Goal: Task Accomplishment & Management: Manage account settings

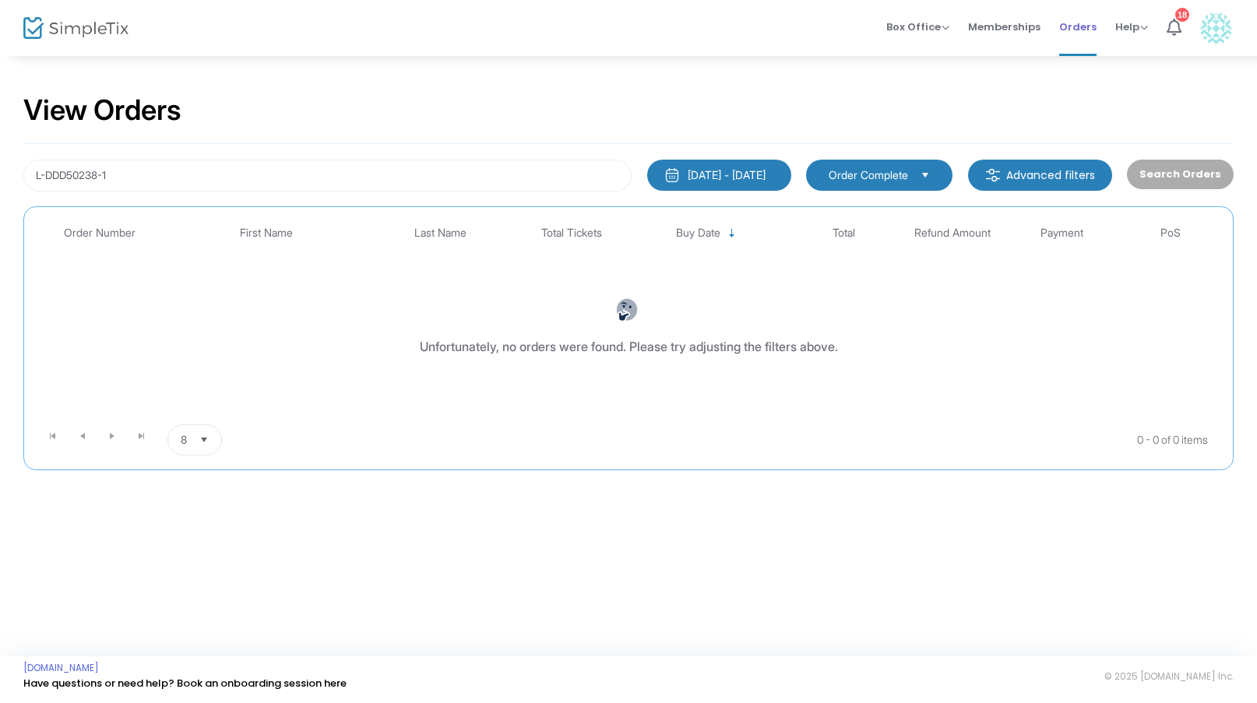
click at [1080, 37] on span "Orders" at bounding box center [1077, 27] width 37 height 40
drag, startPoint x: 115, startPoint y: 178, endPoint x: 40, endPoint y: 169, distance: 76.0
click at [40, 169] on input "L-DDD50238-1" at bounding box center [327, 176] width 608 height 32
type input "L"
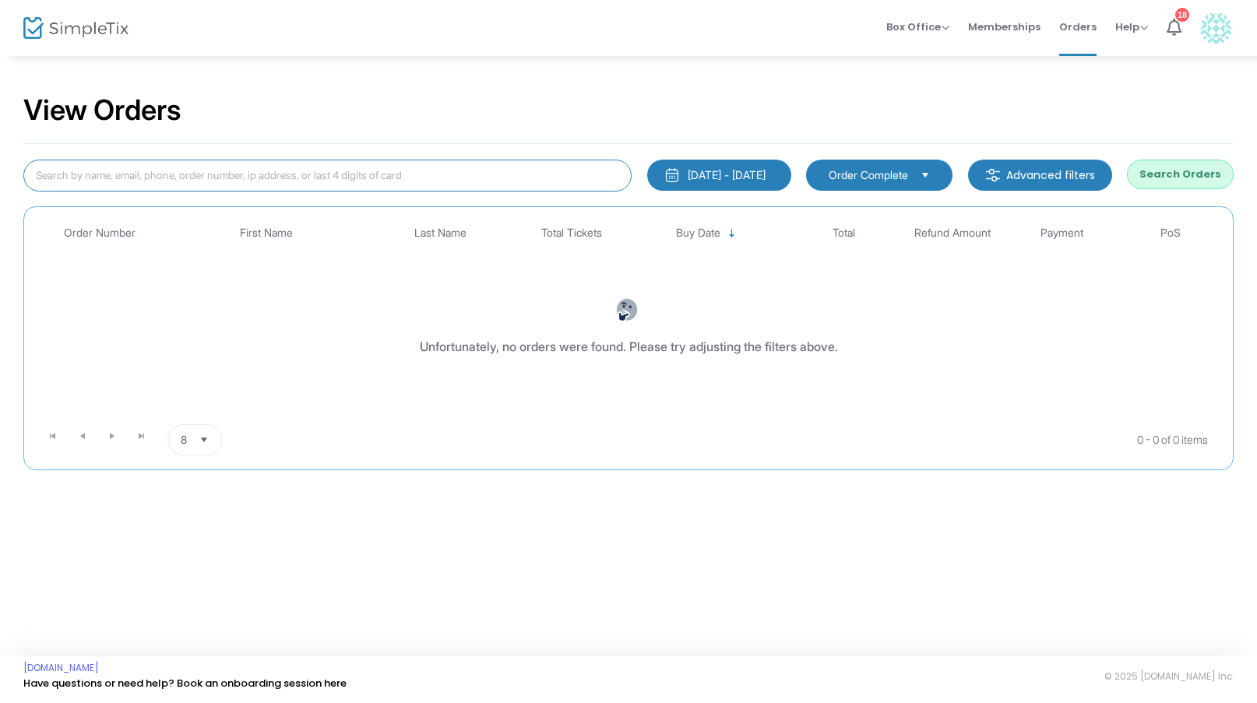
paste input "L-CC68EFF8-7"
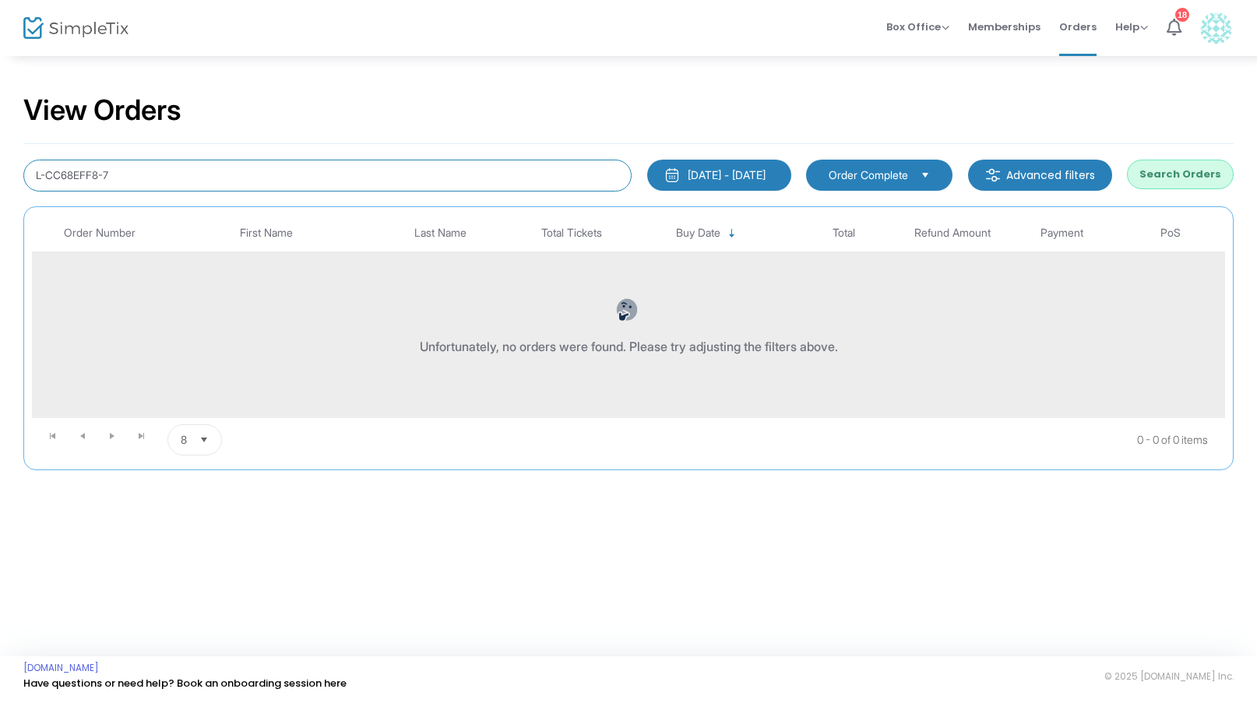
type input "L-CC68EFF8-7"
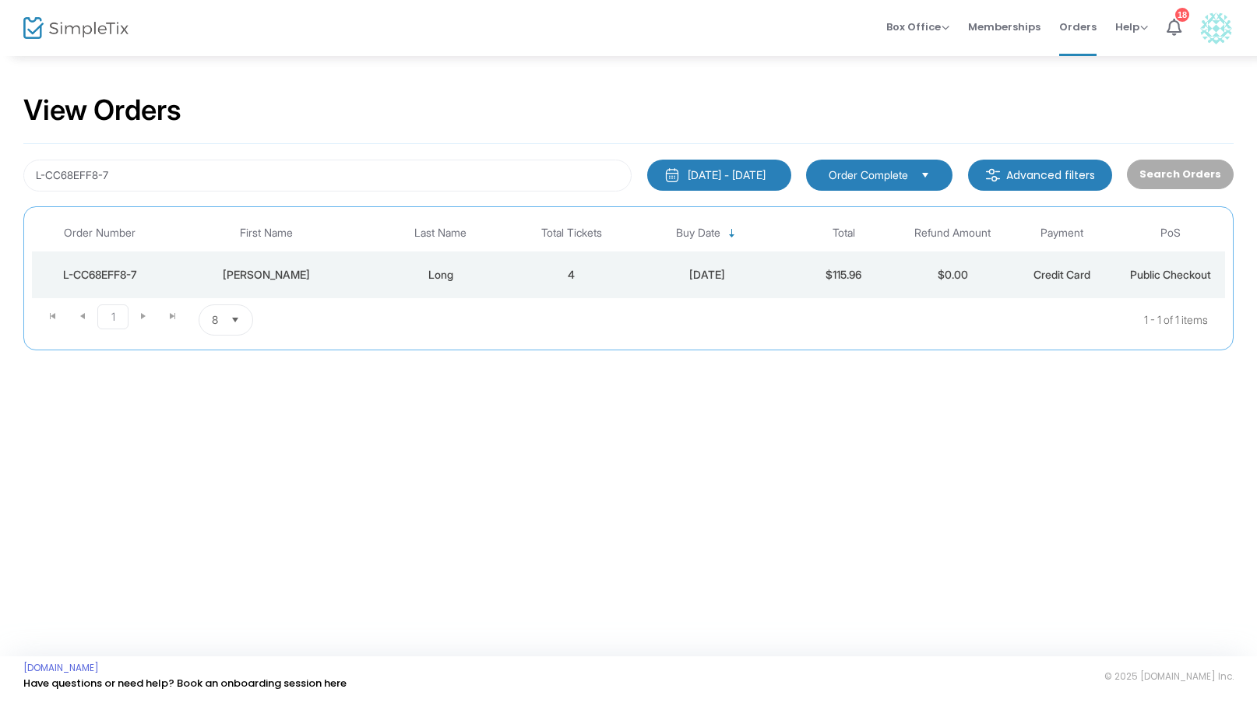
click at [430, 266] on td "Long" at bounding box center [440, 275] width 153 height 47
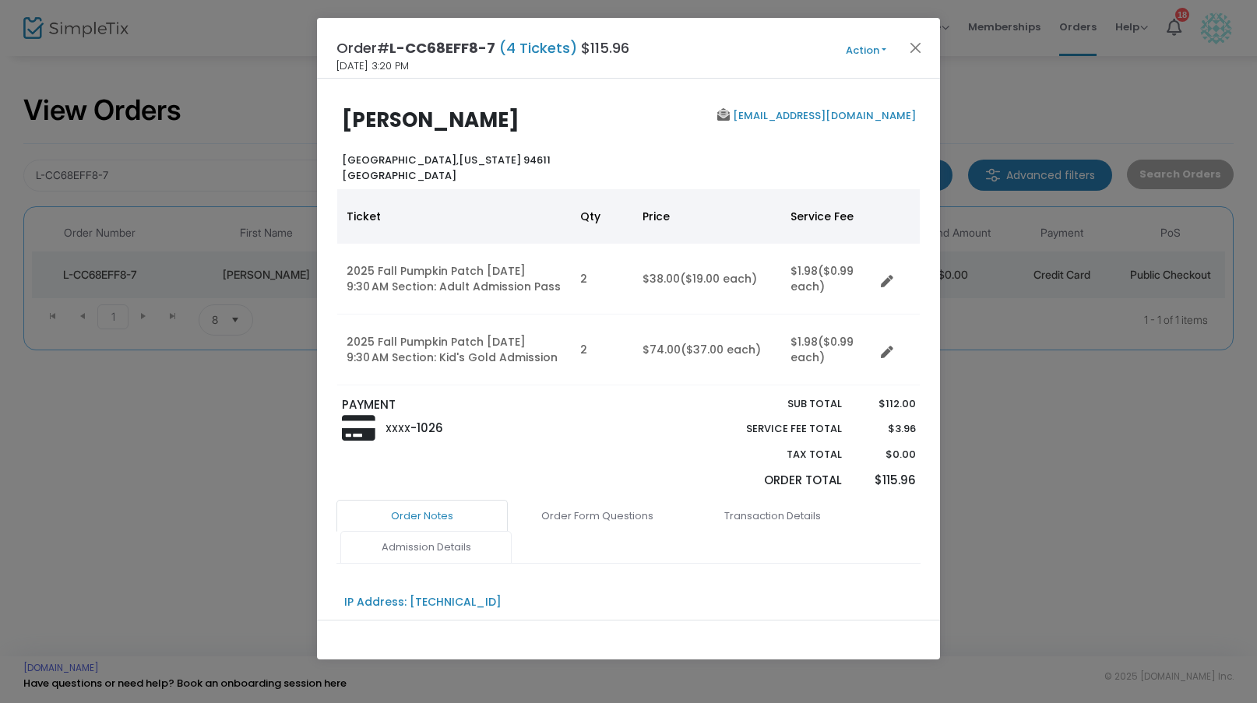
click at [464, 541] on link "Admission Details" at bounding box center [425, 547] width 171 height 33
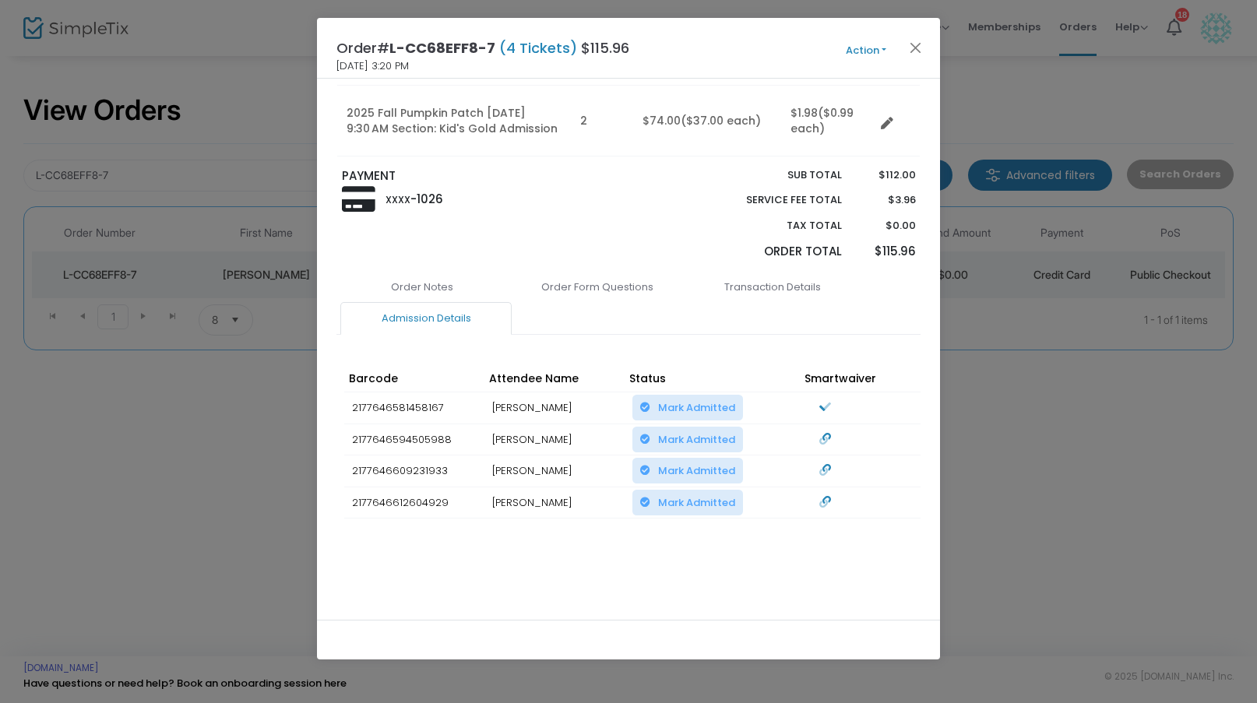
click at [870, 56] on button "Action" at bounding box center [865, 50] width 93 height 17
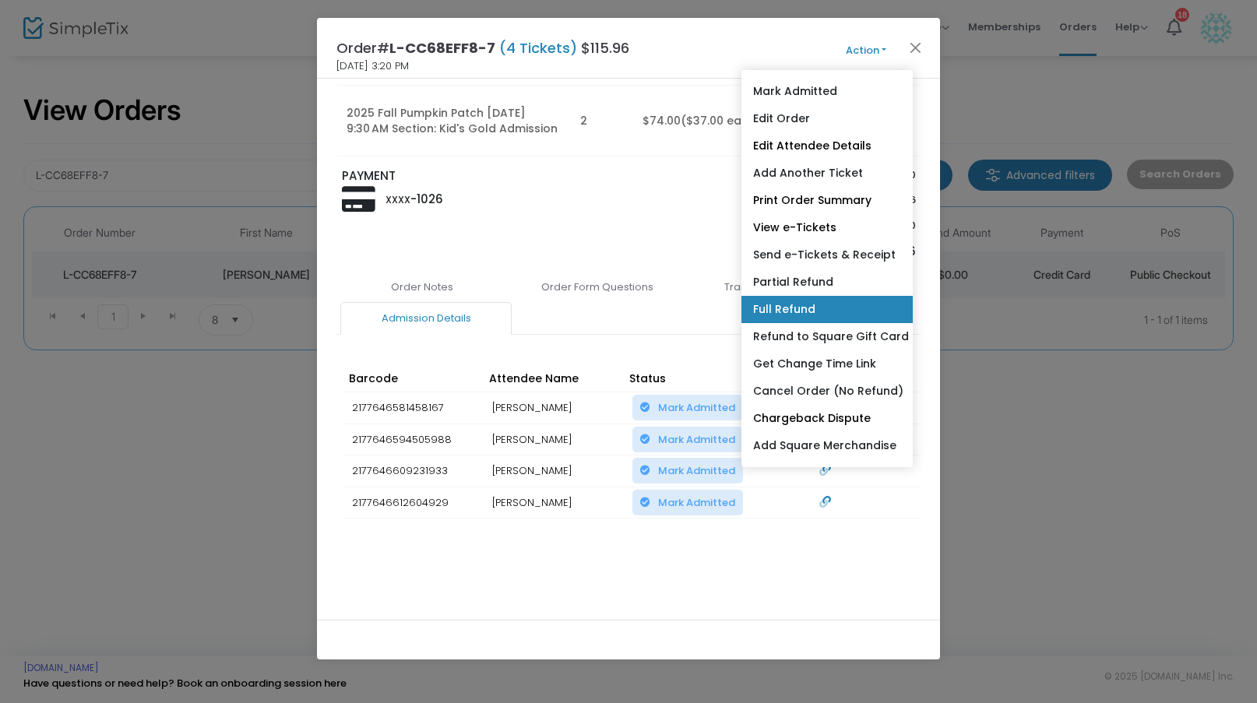
click at [796, 319] on link "Full Refund" at bounding box center [826, 309] width 171 height 27
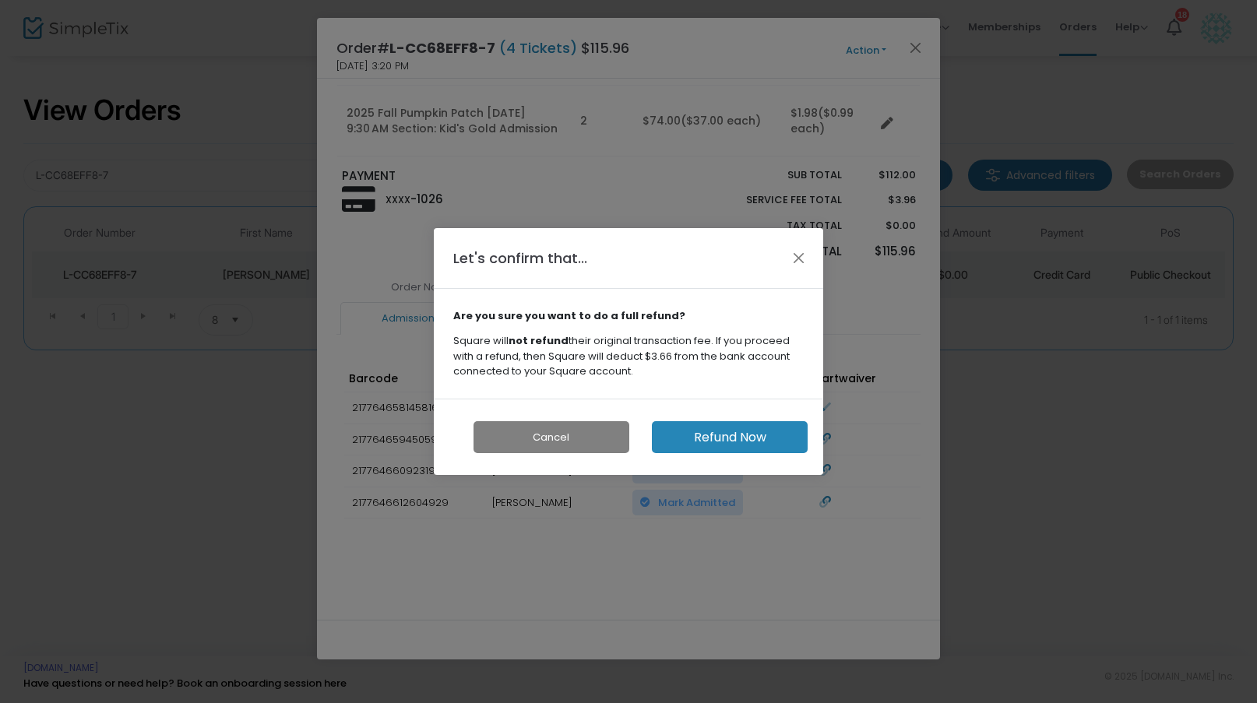
click at [738, 442] on button "Refund Now" at bounding box center [730, 437] width 156 height 32
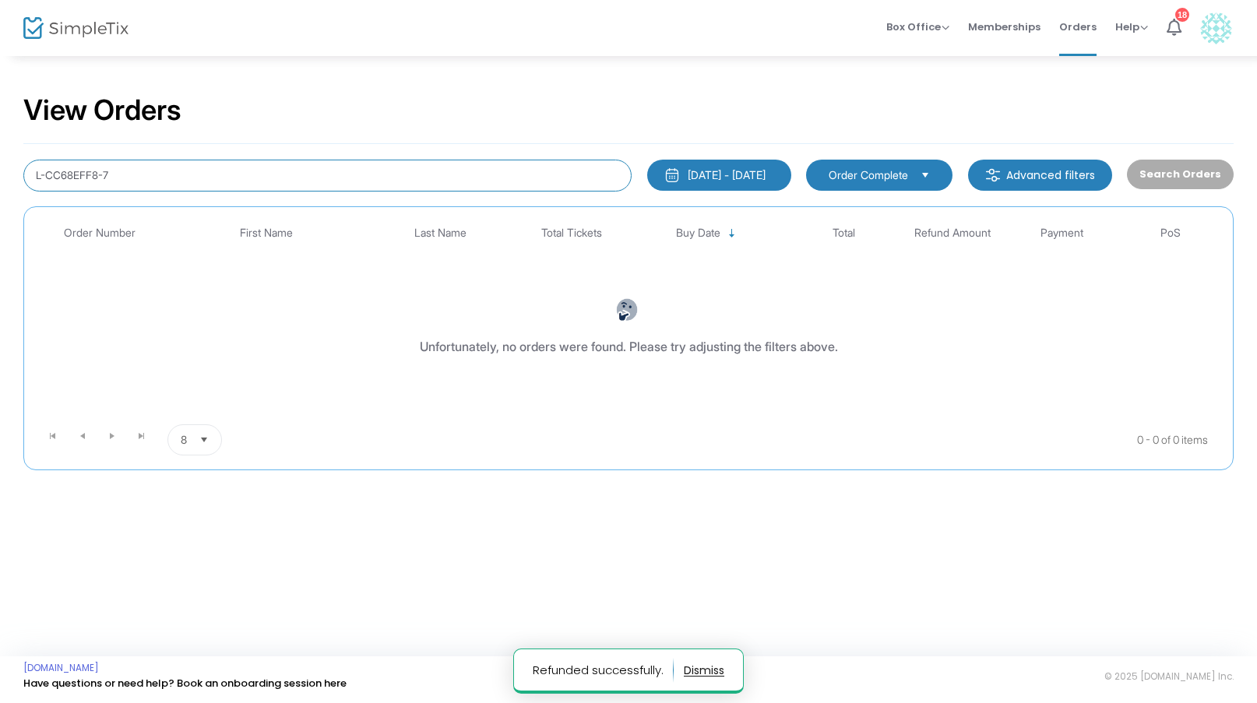
drag, startPoint x: 164, startPoint y: 185, endPoint x: -44, endPoint y: 169, distance: 207.8
click at [0, 169] on html "Processing... please wait Refunded successfully. Box Office Sell Tickets Bookin…" at bounding box center [628, 351] width 1257 height 703
paste input "[EMAIL_ADDRESS][DOMAIN_NAME]"
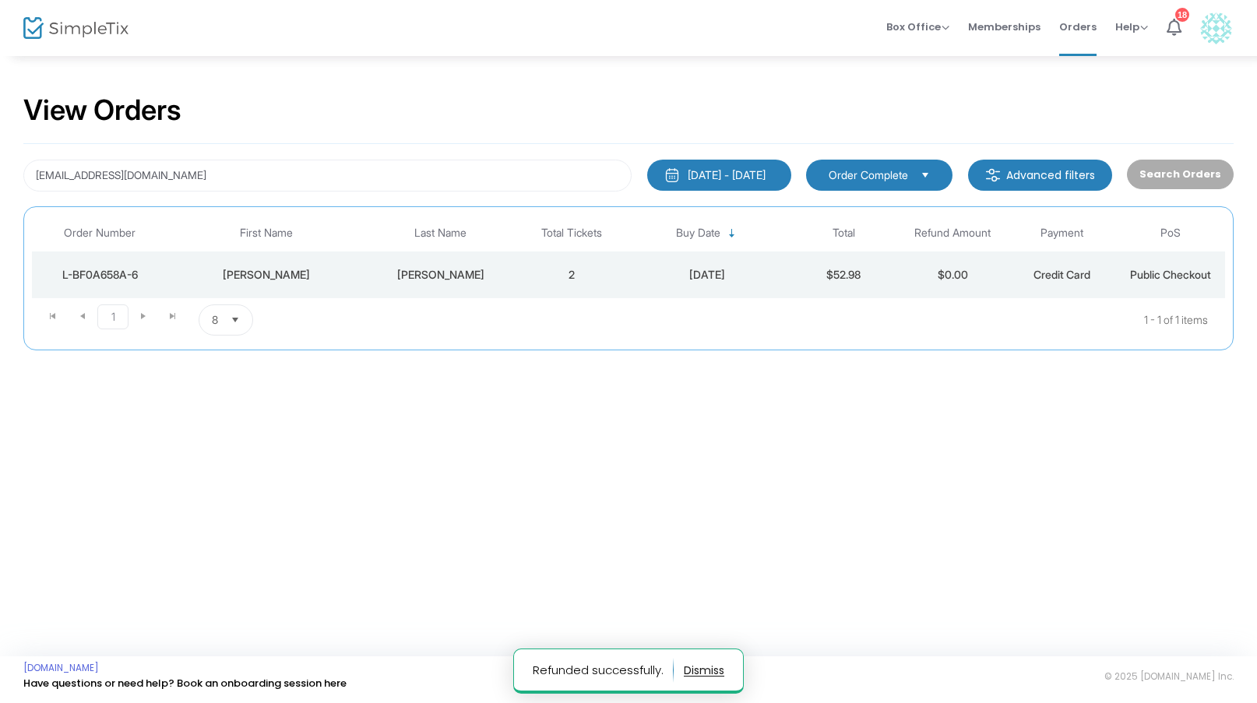
click at [305, 281] on div "[PERSON_NAME]" at bounding box center [266, 275] width 188 height 16
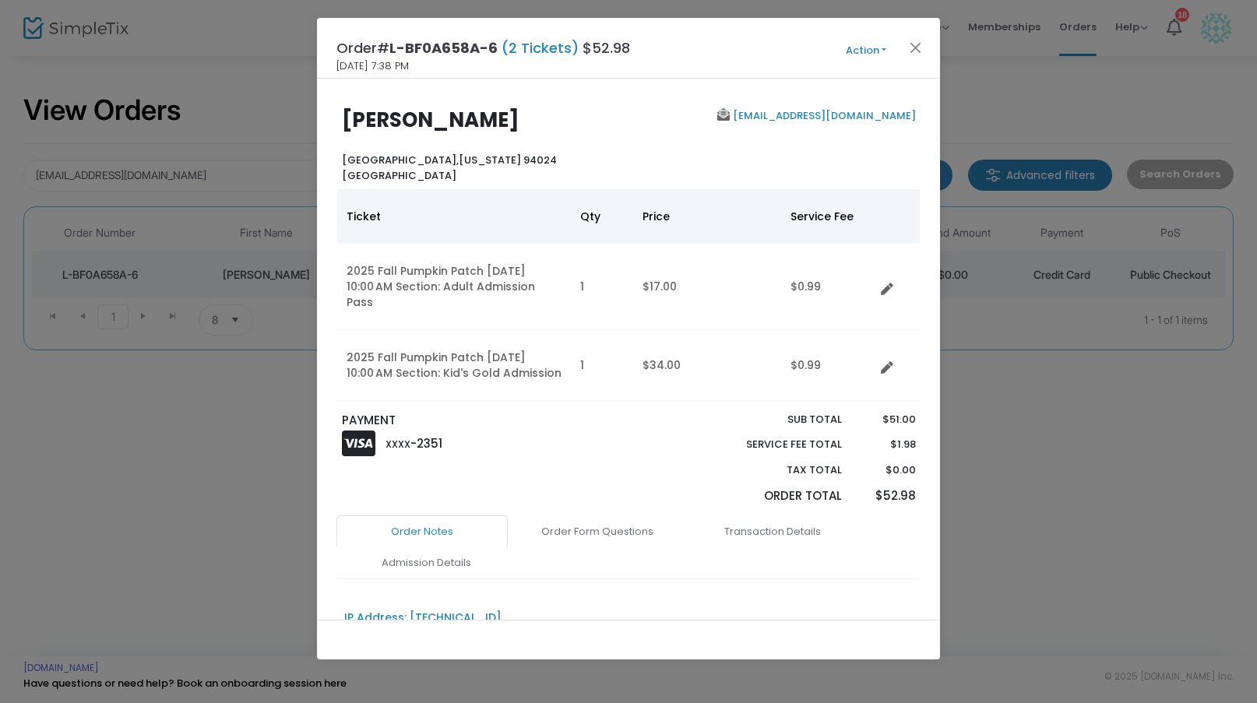
scroll to position [63, 0]
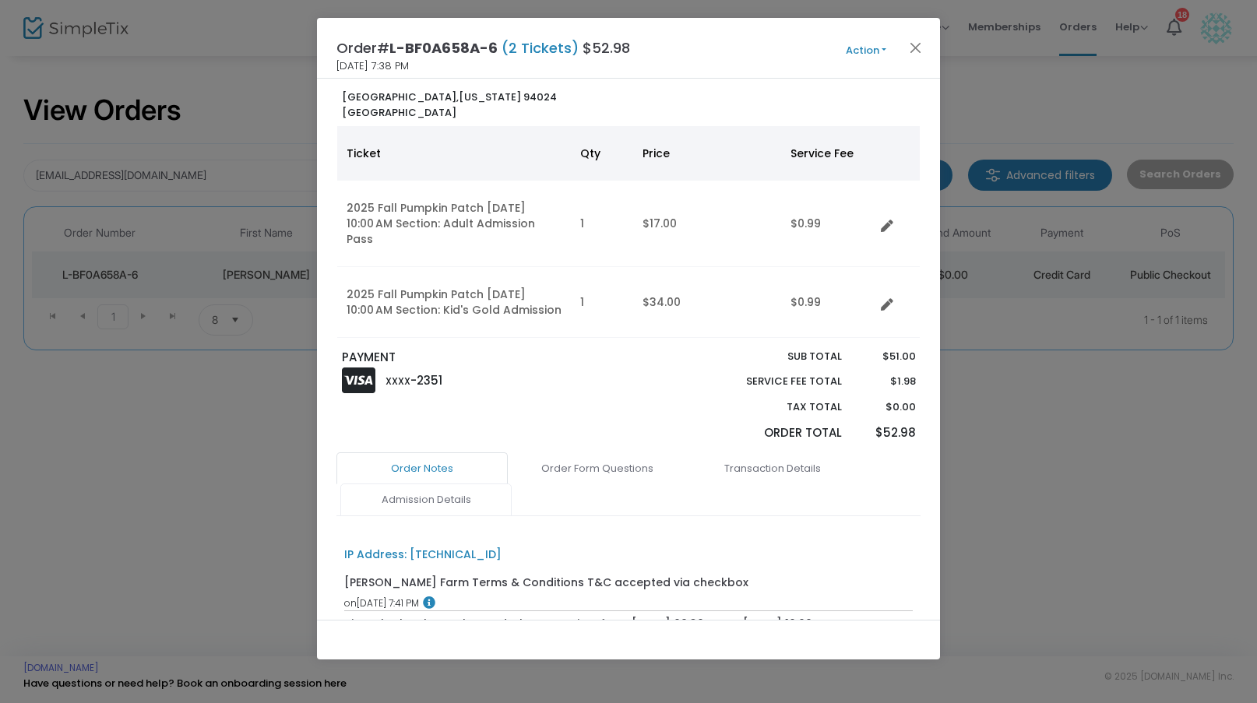
click at [458, 491] on link "Admission Details" at bounding box center [425, 500] width 171 height 33
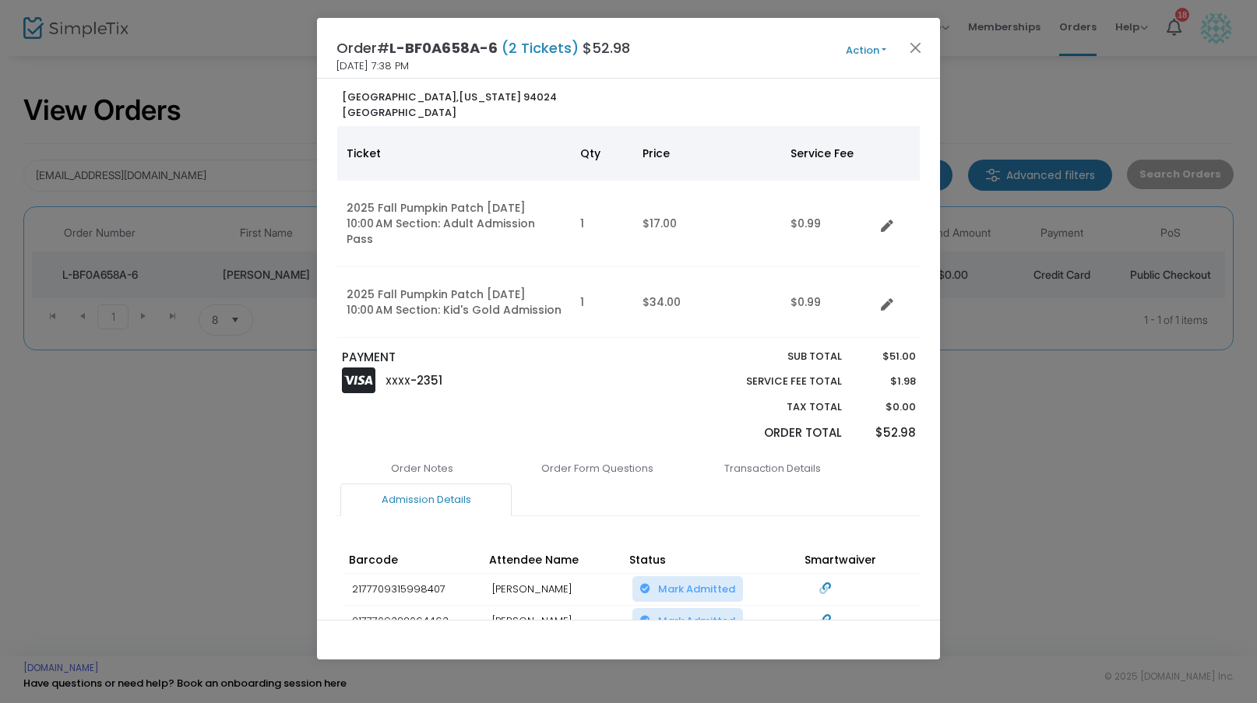
scroll to position [171, 0]
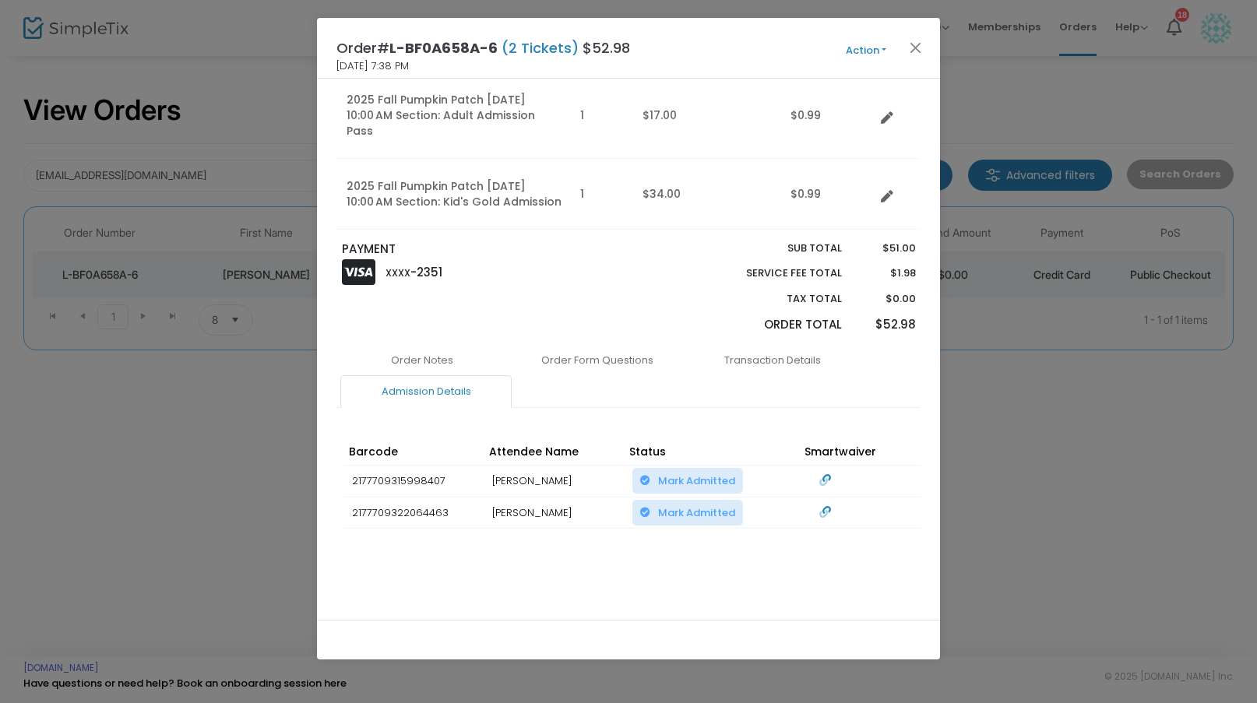
click at [864, 55] on button "Action" at bounding box center [865, 50] width 93 height 17
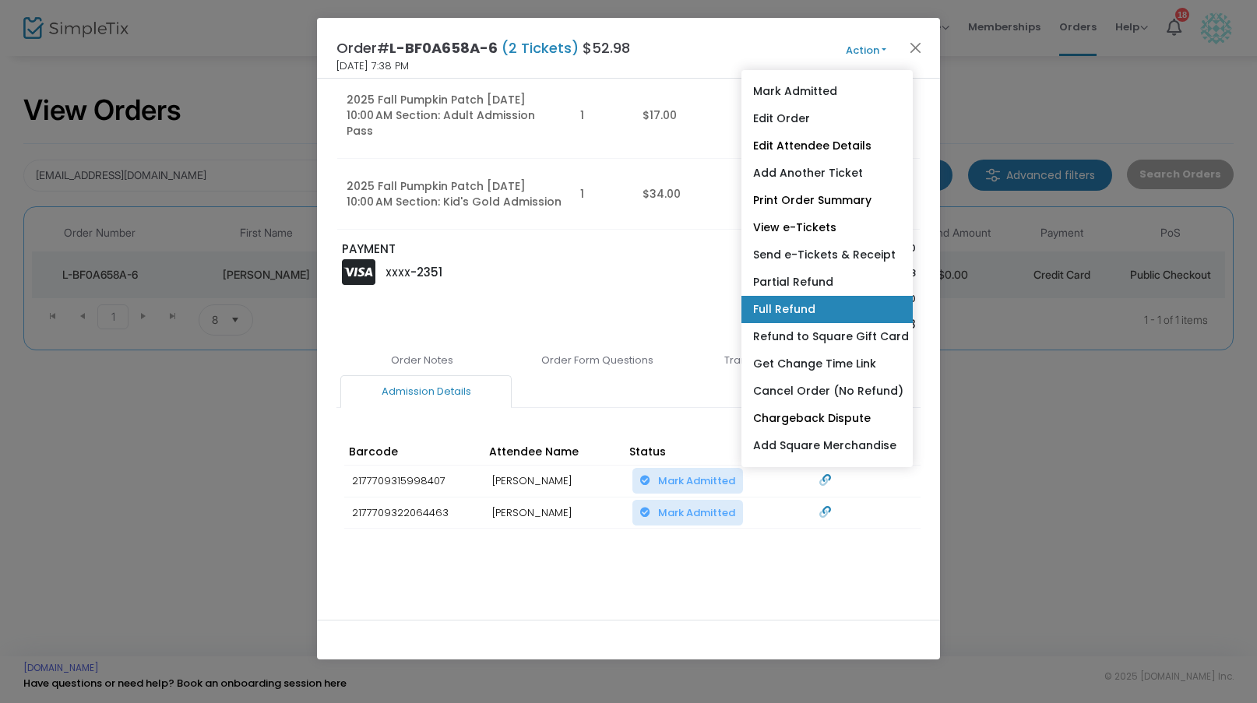
click at [801, 317] on link "Full Refund" at bounding box center [826, 309] width 171 height 27
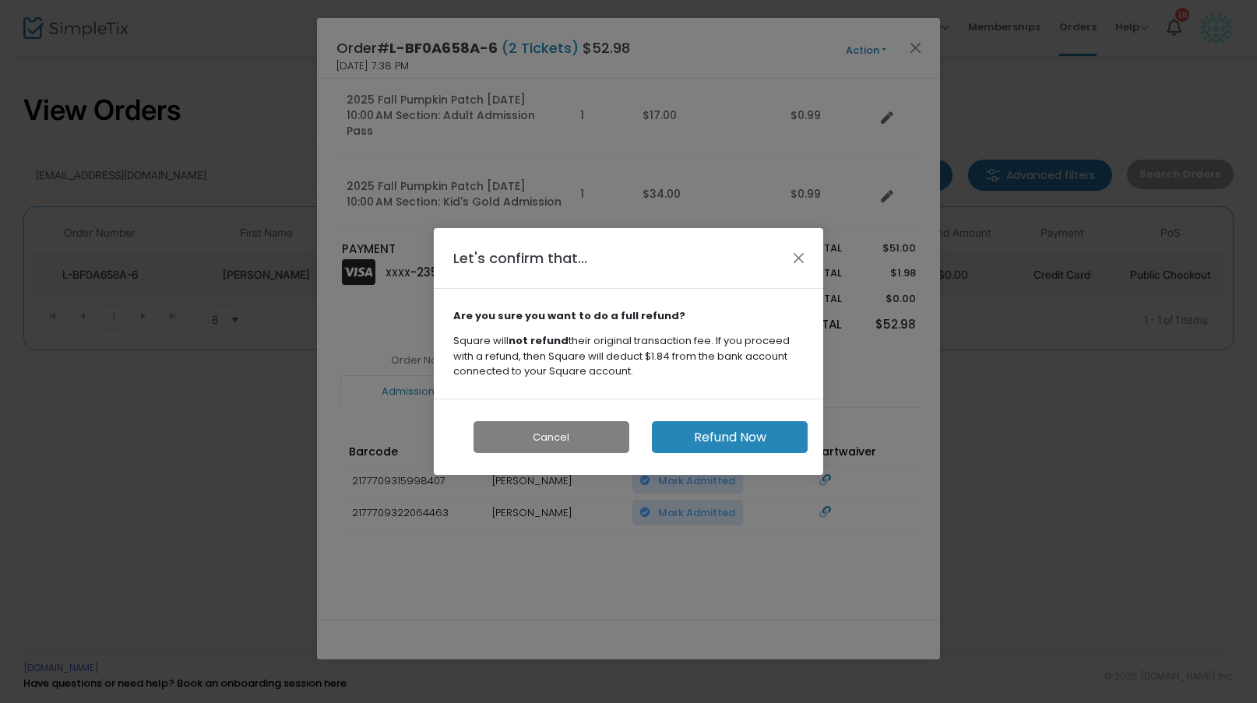
click at [741, 413] on div "Cancel Refund Now" at bounding box center [628, 437] width 389 height 77
click at [731, 434] on button "Refund Now" at bounding box center [730, 437] width 156 height 32
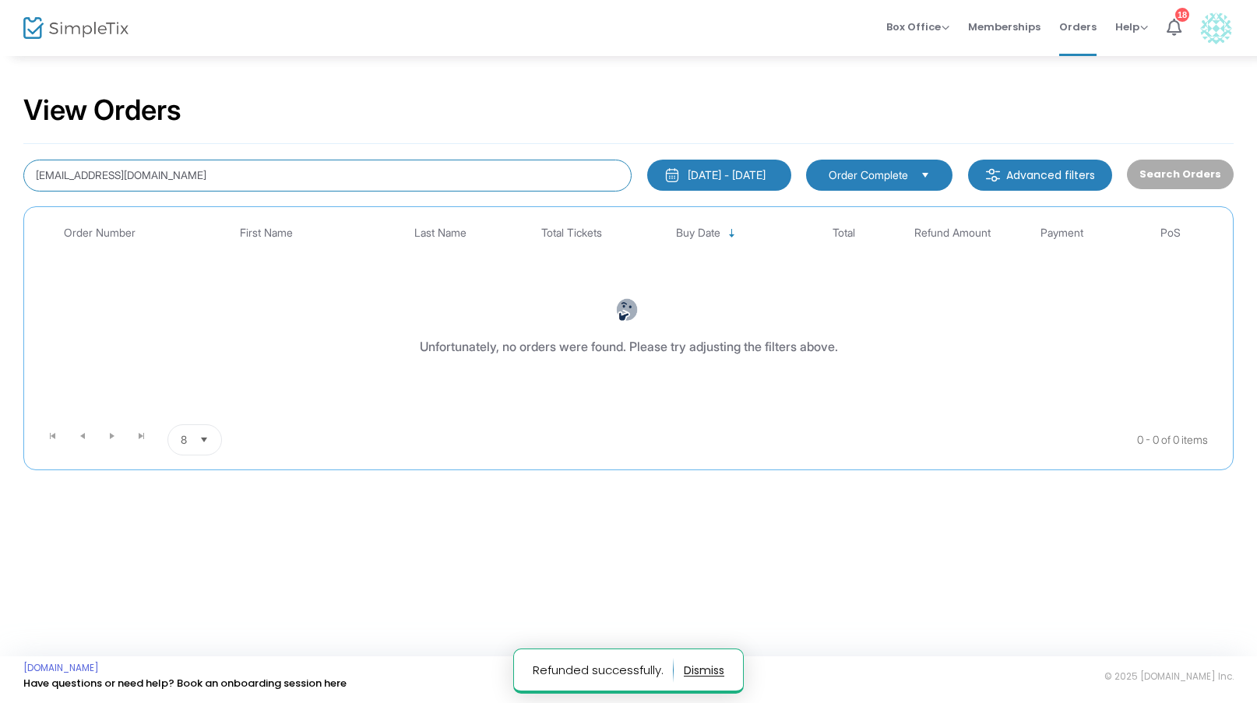
drag, startPoint x: 192, startPoint y: 176, endPoint x: 45, endPoint y: 176, distance: 147.2
click at [45, 176] on input "[EMAIL_ADDRESS][DOMAIN_NAME]" at bounding box center [327, 176] width 608 height 32
type input "e"
paste input "L-C951AD72-7"
click at [51, 176] on input "L-C951AD72-7" at bounding box center [327, 176] width 608 height 32
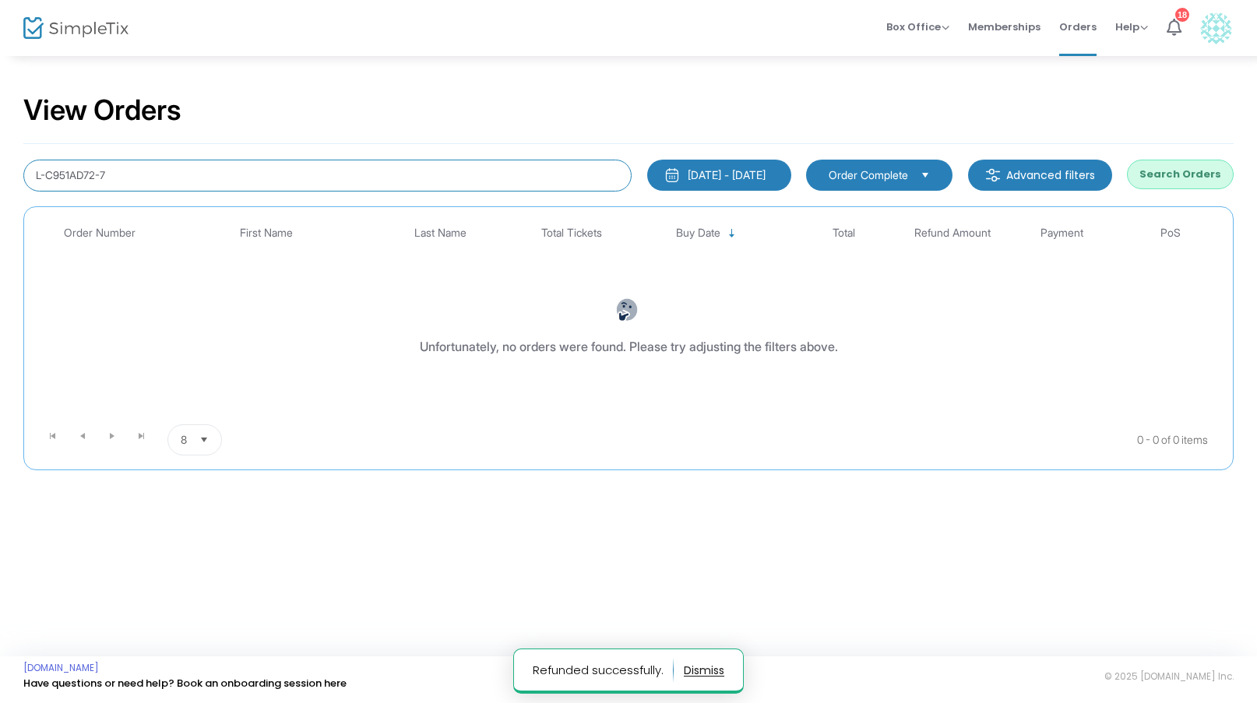
type input "L-C951AD72-7"
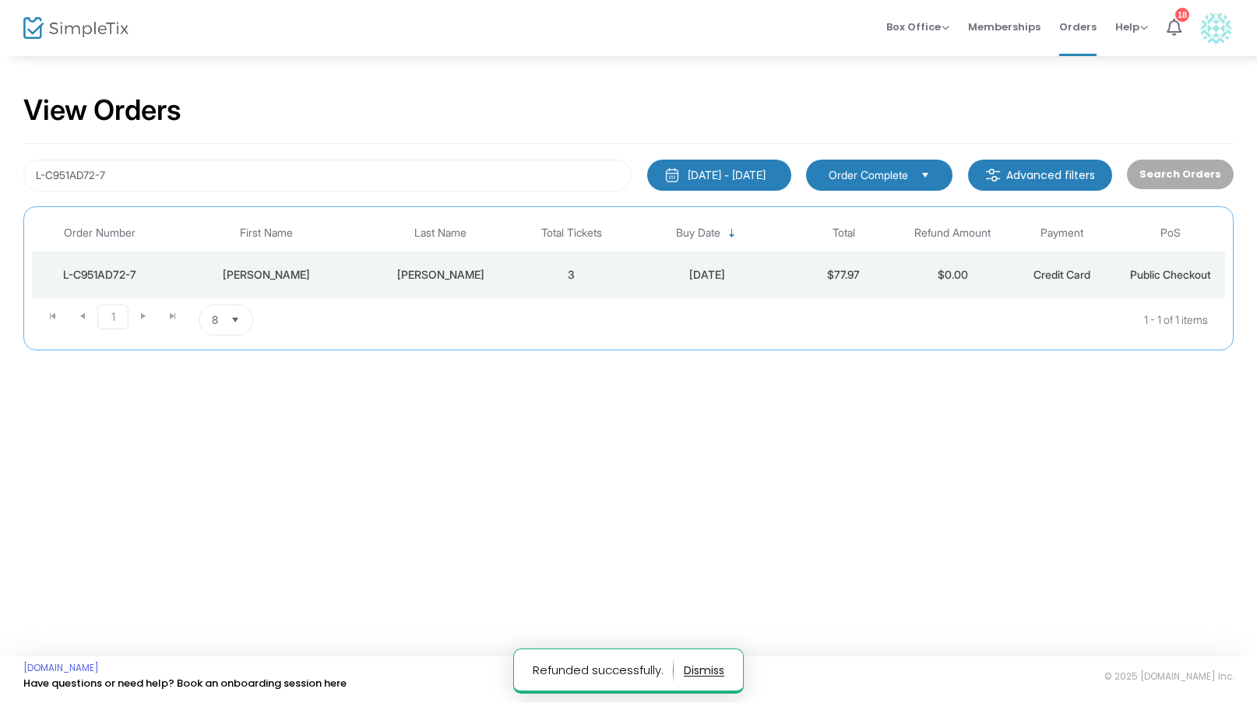
click at [248, 291] on td "[PERSON_NAME]" at bounding box center [266, 275] width 196 height 47
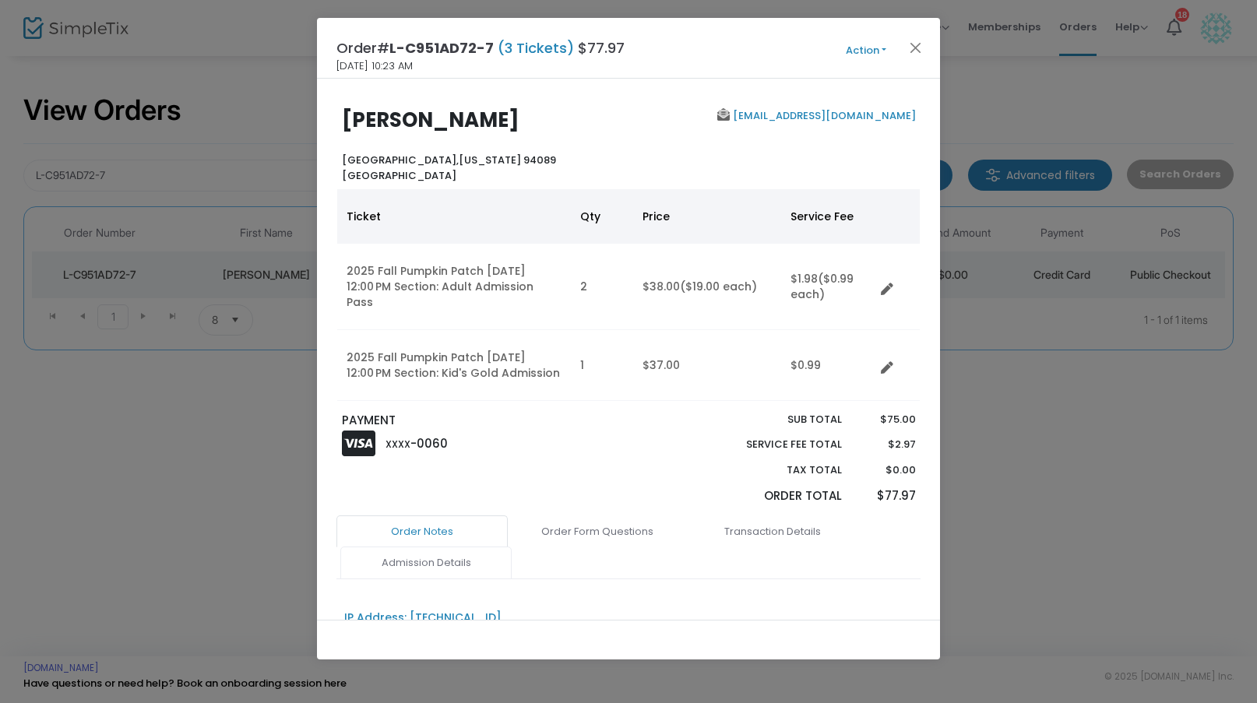
click at [442, 547] on link "Admission Details" at bounding box center [425, 563] width 171 height 33
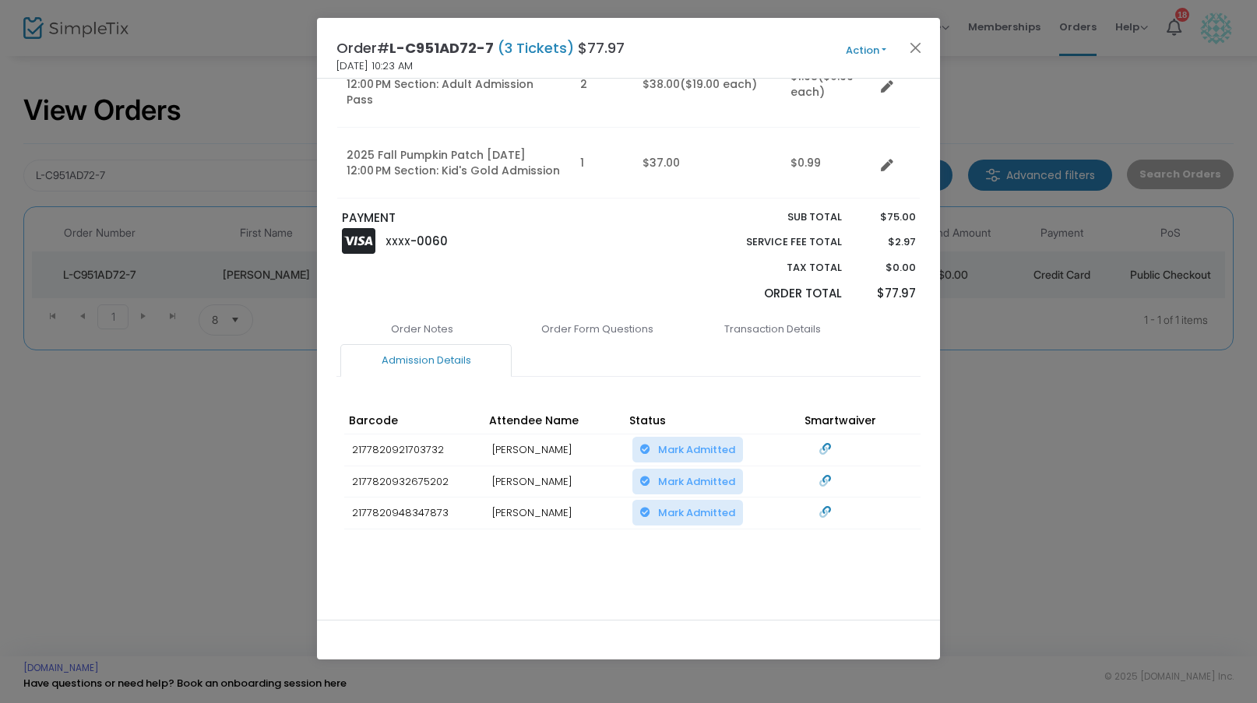
click at [879, 47] on button "Action" at bounding box center [865, 50] width 93 height 17
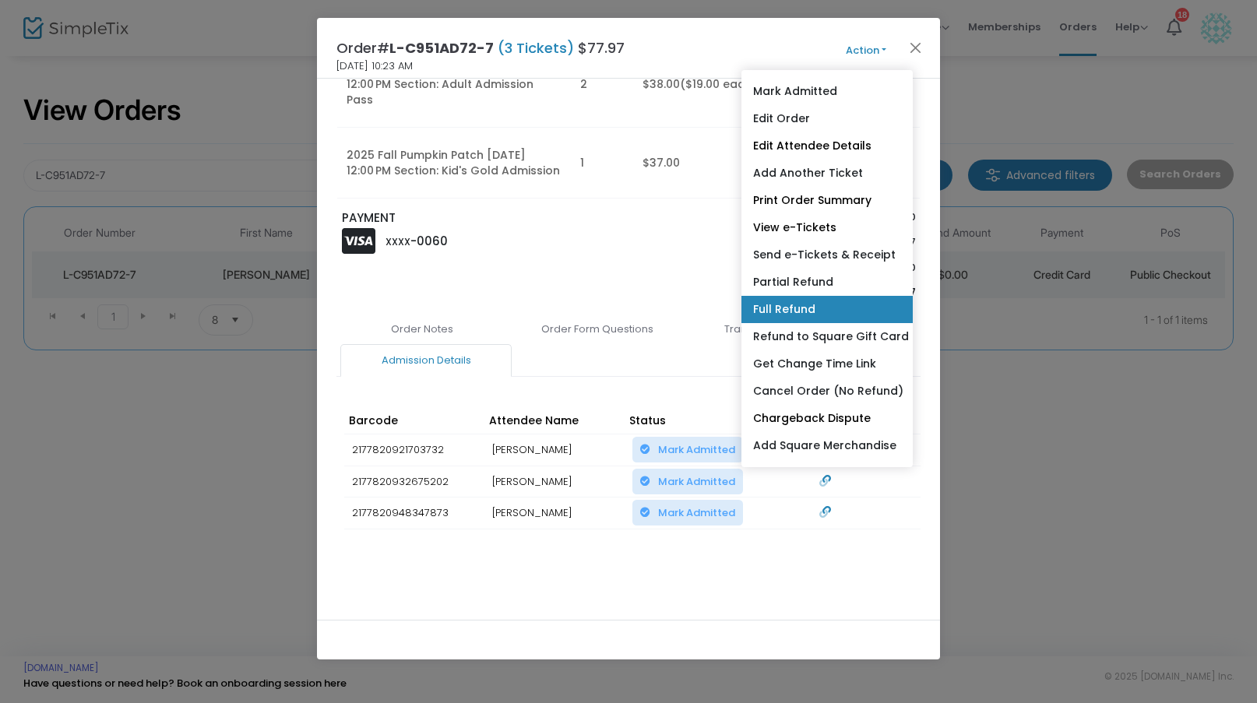
click at [805, 313] on link "Full Refund" at bounding box center [826, 309] width 171 height 27
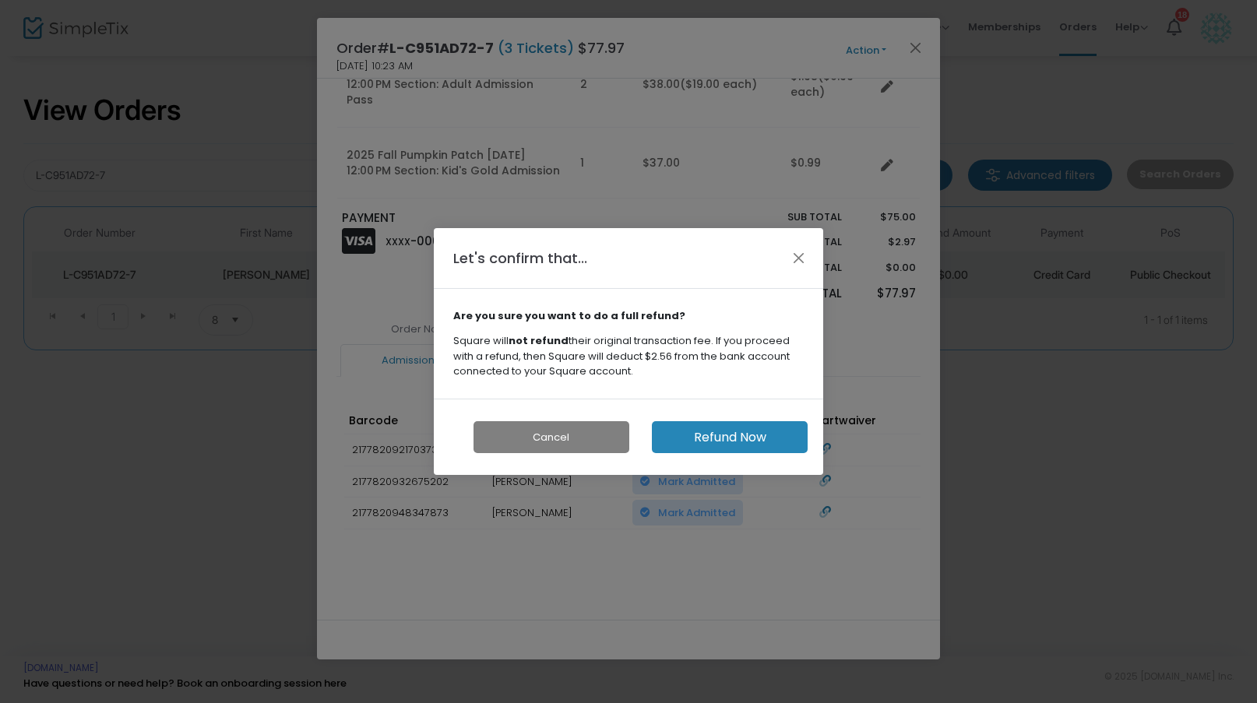
click at [694, 467] on div "Cancel Refund Now" at bounding box center [628, 437] width 389 height 77
click at [693, 430] on button "Refund Now" at bounding box center [730, 437] width 156 height 32
